Goal: Task Accomplishment & Management: Manage account settings

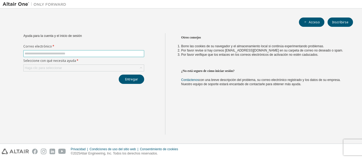
click at [99, 54] on input "text" at bounding box center [84, 53] width 118 height 4
type input "**********"
click at [92, 69] on div "Haga clic para seleccionar" at bounding box center [84, 68] width 120 height 6
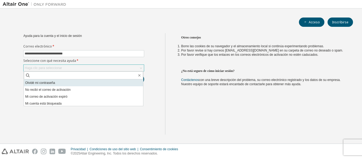
click at [58, 84] on li "Olvidé mi contraseña" at bounding box center [83, 82] width 119 height 7
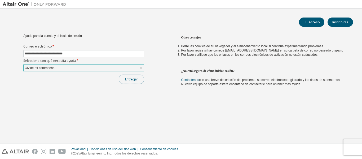
click at [139, 77] on button "Entregar" at bounding box center [131, 78] width 25 height 9
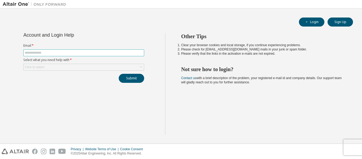
click at [77, 50] on span at bounding box center [83, 52] width 121 height 7
click at [78, 51] on input "text" at bounding box center [84, 53] width 118 height 4
type input "**********"
click at [71, 68] on div "Click to select" at bounding box center [84, 67] width 120 height 6
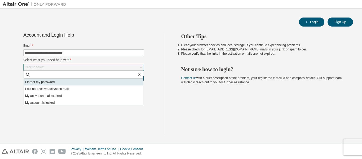
click at [60, 81] on li "I forgot my password" at bounding box center [83, 81] width 119 height 7
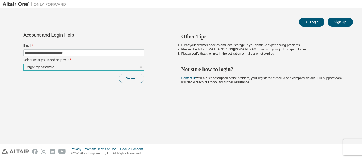
click at [127, 77] on button "Submit" at bounding box center [131, 78] width 25 height 9
